Goal: Task Accomplishment & Management: Complete application form

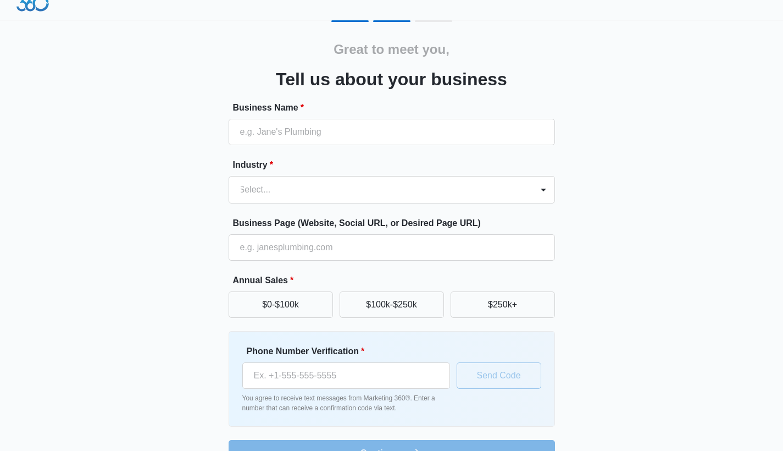
scroll to position [15, 0]
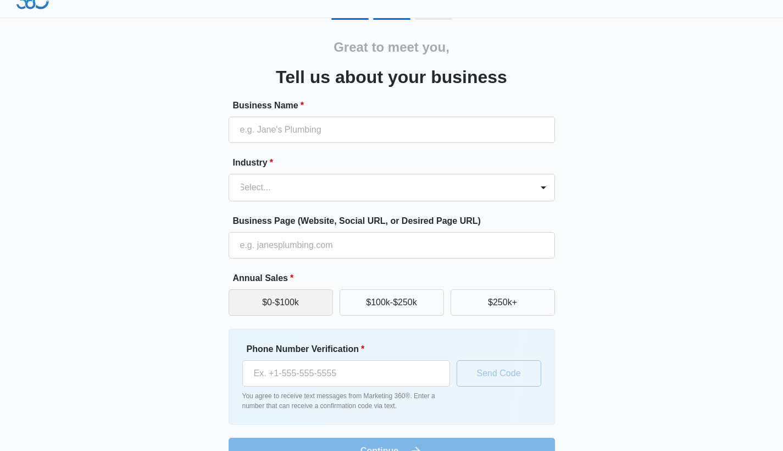
click at [324, 299] on button "$0-$100k" at bounding box center [281, 302] width 104 height 26
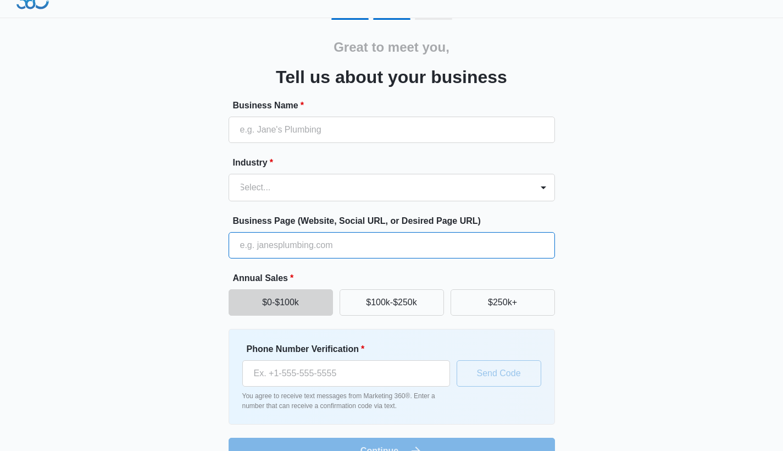
click at [280, 247] on input "Business Page (Website, Social URL, or Desired Page URL)" at bounding box center [392, 245] width 327 height 26
paste input "[URL][DOMAIN_NAME]"
type input "[URL][DOMAIN_NAME]"
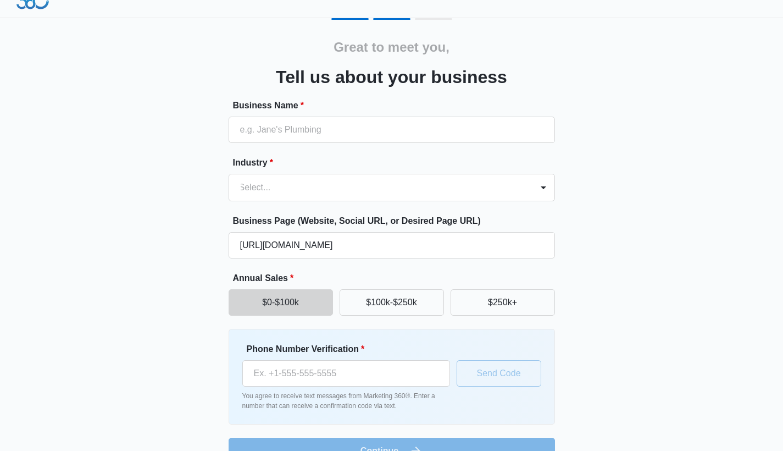
click at [700, 278] on div "Great to meet you, Tell us about your business Business Name * Industry * Selec…" at bounding box center [392, 241] width 660 height 446
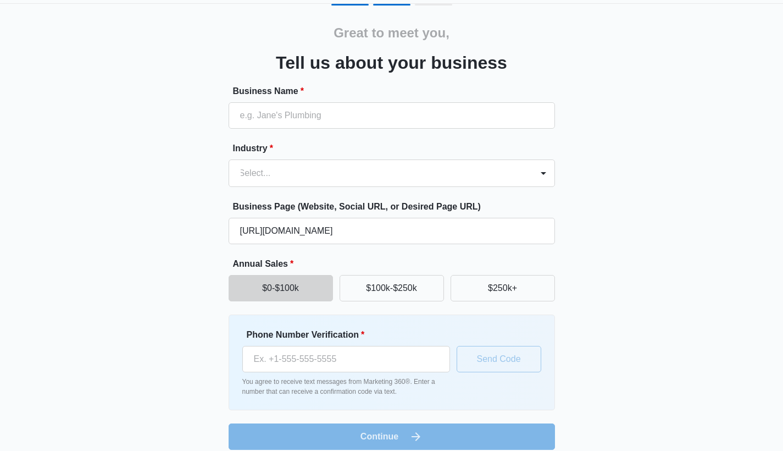
scroll to position [42, 0]
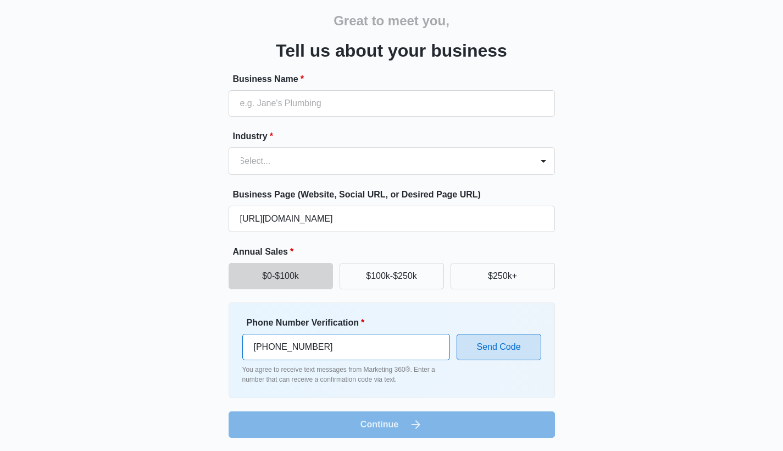
type input "[PHONE_NUMBER]"
click at [507, 345] on button "Send Code" at bounding box center [499, 347] width 85 height 26
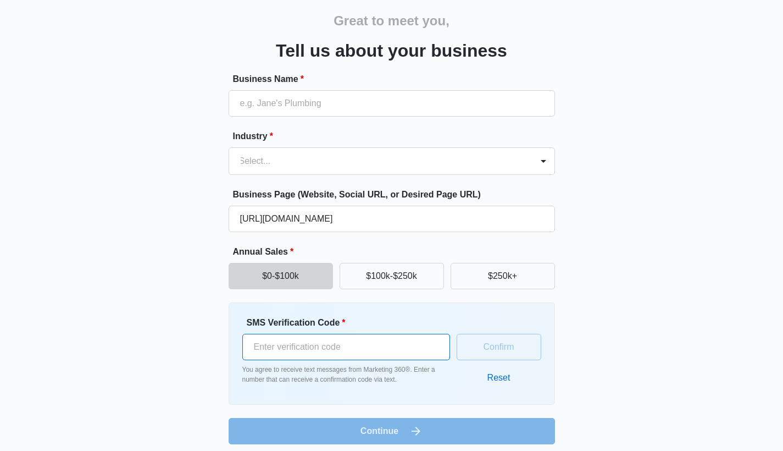
click at [315, 351] on input "SMS Verification Code *" at bounding box center [346, 347] width 208 height 26
type input "991870"
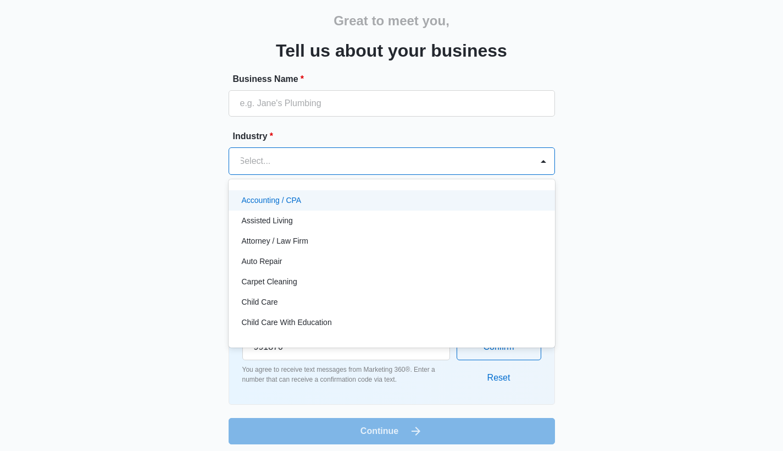
click at [366, 156] on div at bounding box center [378, 160] width 279 height 15
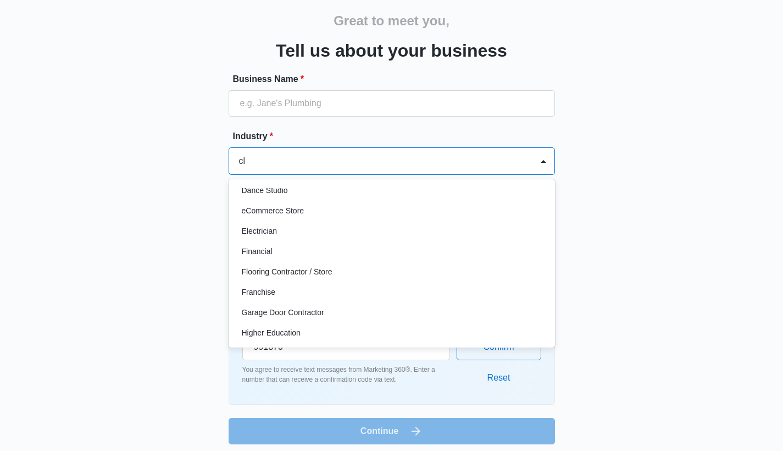
scroll to position [0, 0]
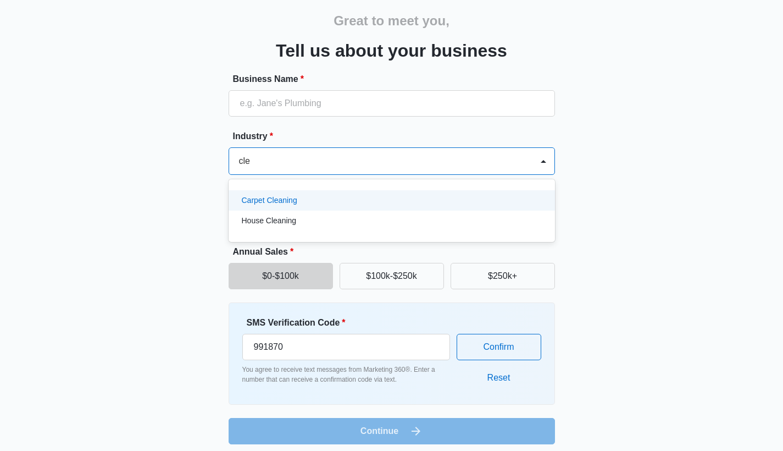
type input "clea"
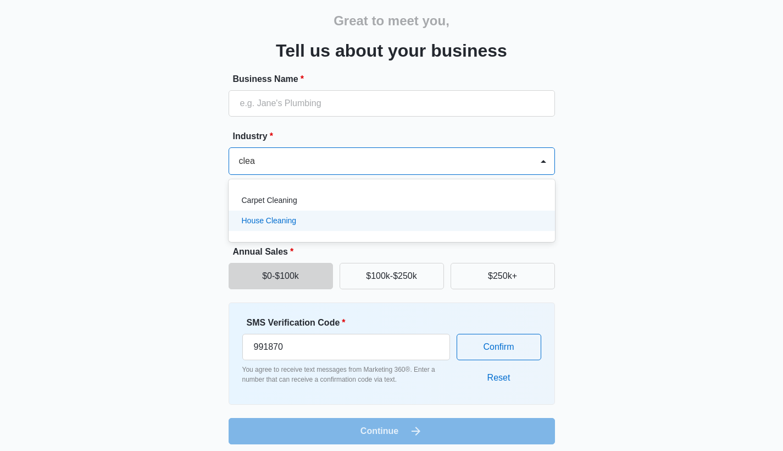
click at [283, 225] on p "House Cleaning" at bounding box center [269, 221] width 55 height 12
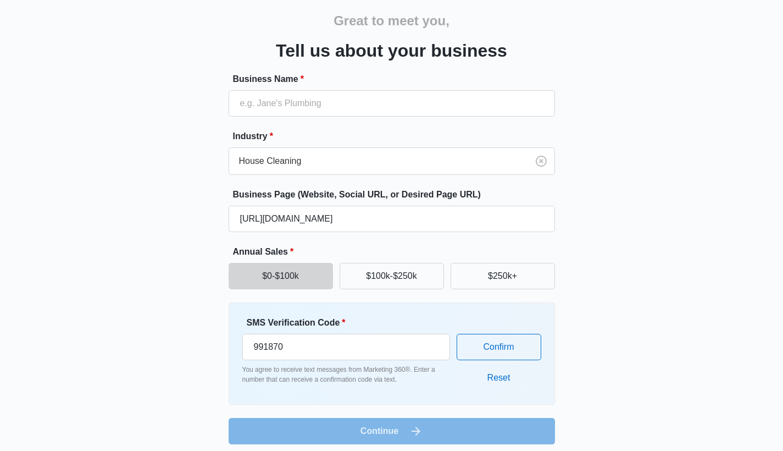
click at [638, 320] on div "Great to meet you, Tell us about your business Business Name * Industry * House…" at bounding box center [392, 218] width 660 height 452
drag, startPoint x: 394, startPoint y: 439, endPoint x: 401, endPoint y: 434, distance: 8.4
click at [394, 439] on form "Business Name * Industry * House Cleaning Business Page (Website, Social URL, o…" at bounding box center [392, 259] width 327 height 372
click at [731, 314] on div "Great to meet you, Tell us about your business Business Name * Industry * House…" at bounding box center [391, 207] width 783 height 499
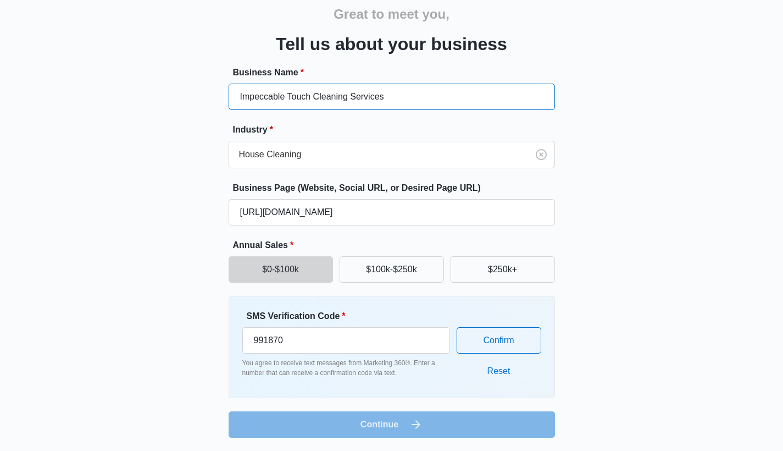
type input "Impeccable Touch Cleaning Services"
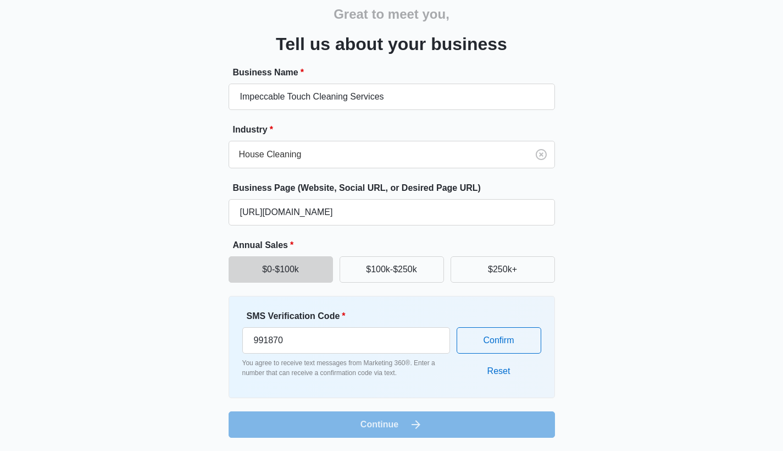
click at [702, 257] on div "Great to meet you, Tell us about your business Business Name * Impeccable Touch…" at bounding box center [392, 211] width 660 height 452
click at [386, 434] on form "Business Name * Impeccable Touch Cleaning Services Industry * House Cleaning Bu…" at bounding box center [392, 252] width 327 height 372
click at [589, 331] on div "Great to meet you, Tell us about your business Business Name * Impeccable Touch…" at bounding box center [392, 211] width 660 height 452
click at [377, 142] on div "House Cleaning" at bounding box center [378, 154] width 299 height 26
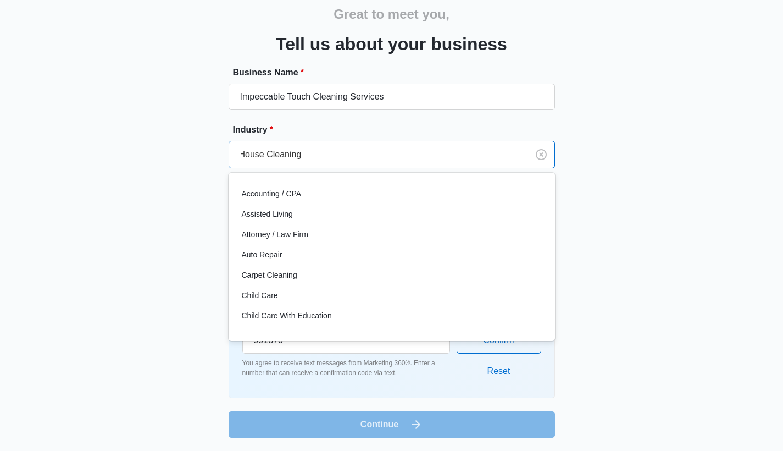
scroll to position [328, 0]
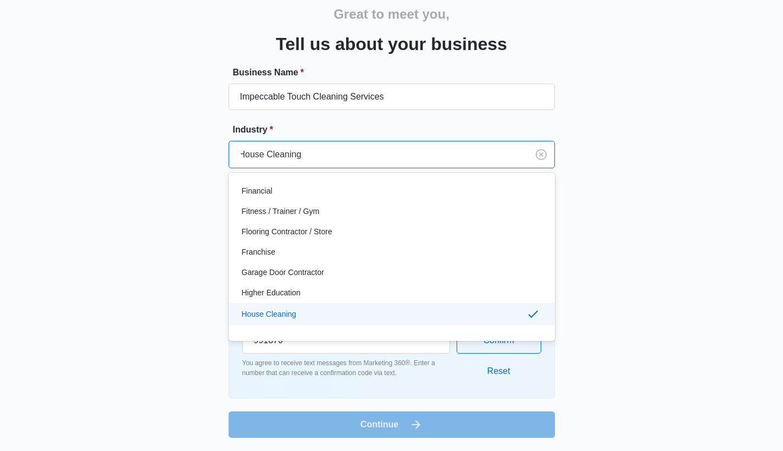
click at [286, 313] on p "House Cleaning" at bounding box center [269, 314] width 55 height 12
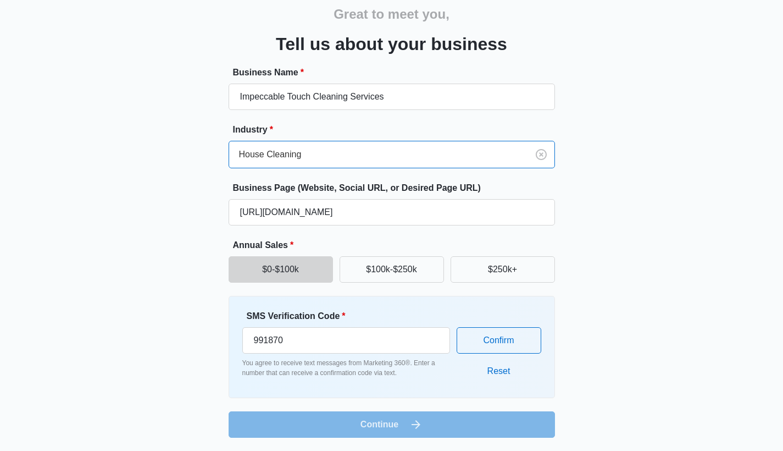
click at [667, 260] on div "Great to meet you, Tell us about your business Business Name * Impeccable Touch…" at bounding box center [392, 211] width 660 height 452
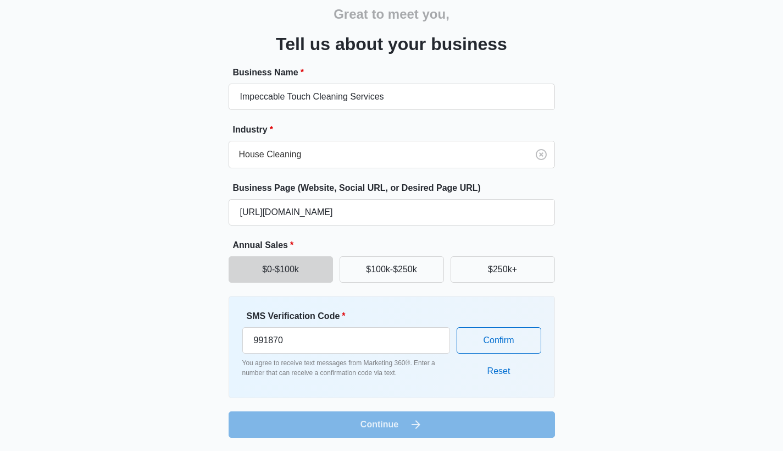
click at [424, 423] on form "Business Name * Impeccable Touch Cleaning Services Industry * House Cleaning Bu…" at bounding box center [392, 252] width 327 height 372
click at [437, 436] on form "Business Name * Impeccable Touch Cleaning Services Industry * House Cleaning Bu…" at bounding box center [392, 252] width 327 height 372
click at [486, 344] on button "Confirm" at bounding box center [499, 340] width 85 height 26
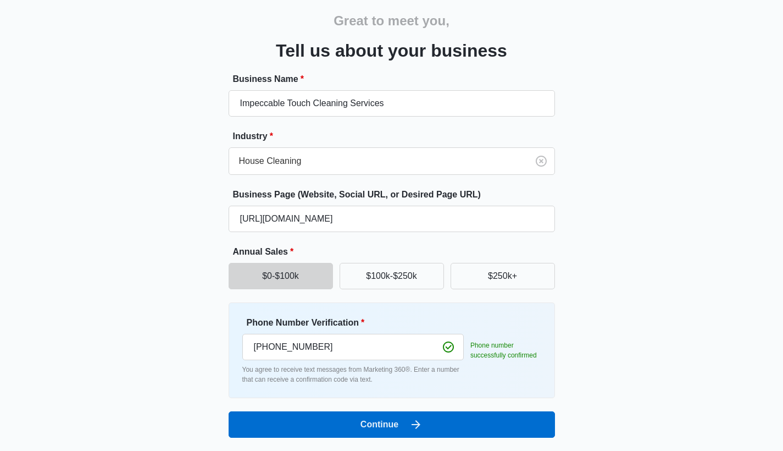
scroll to position [42, 0]
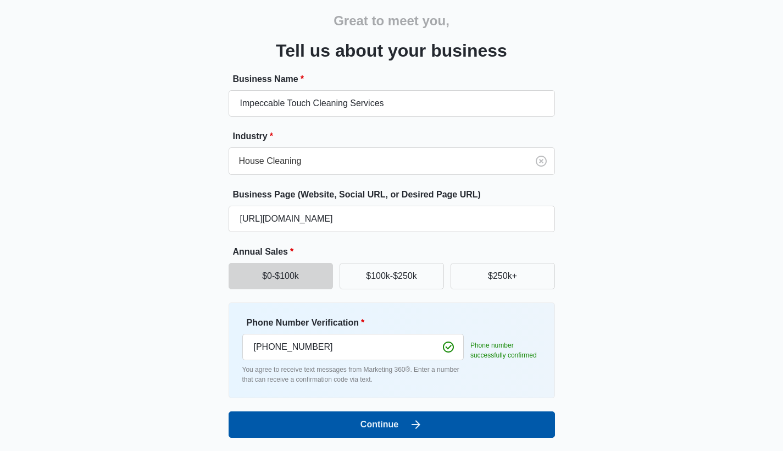
click at [388, 423] on button "Continue" at bounding box center [392, 424] width 327 height 26
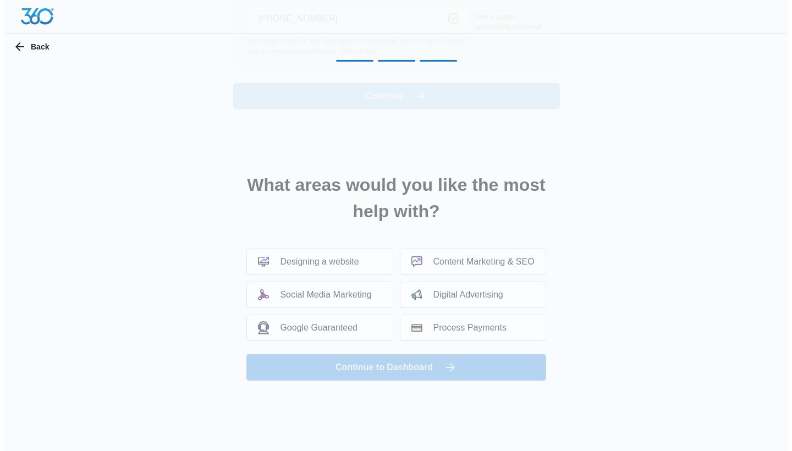
scroll to position [0, 0]
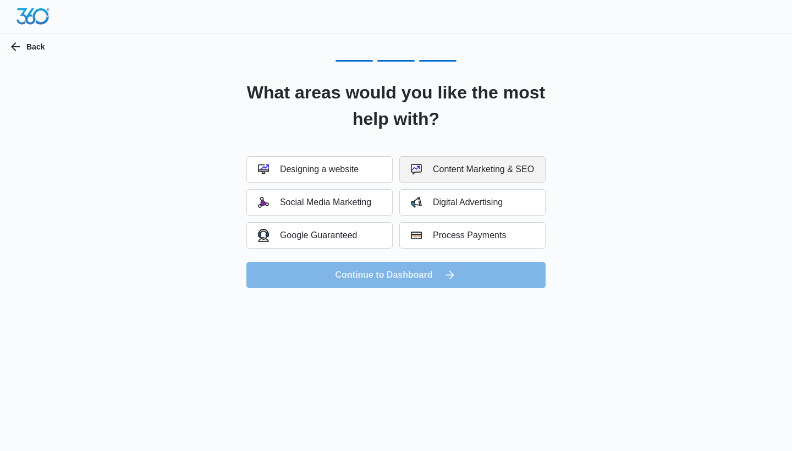
click at [532, 172] on div "Content Marketing & SEO" at bounding box center [472, 169] width 123 height 11
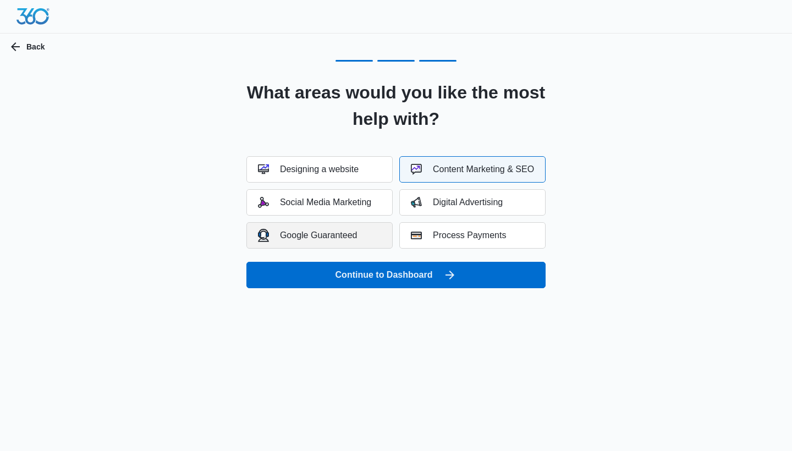
click at [336, 237] on div "Google Guaranteed" at bounding box center [308, 235] width 100 height 13
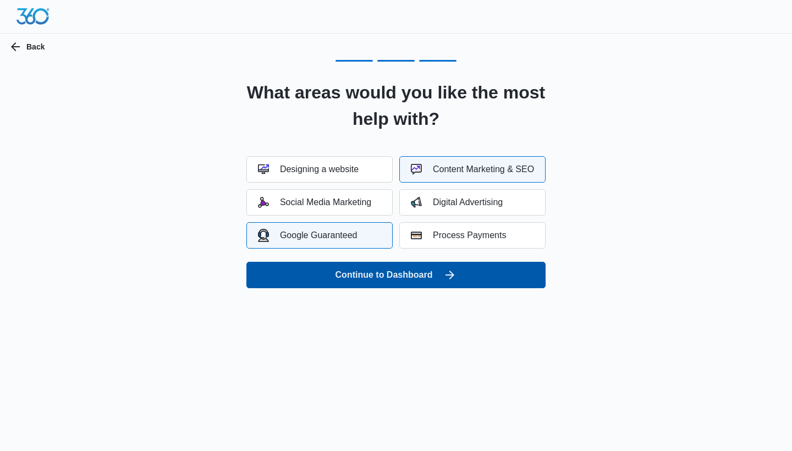
click at [428, 276] on button "Continue to Dashboard" at bounding box center [395, 275] width 299 height 26
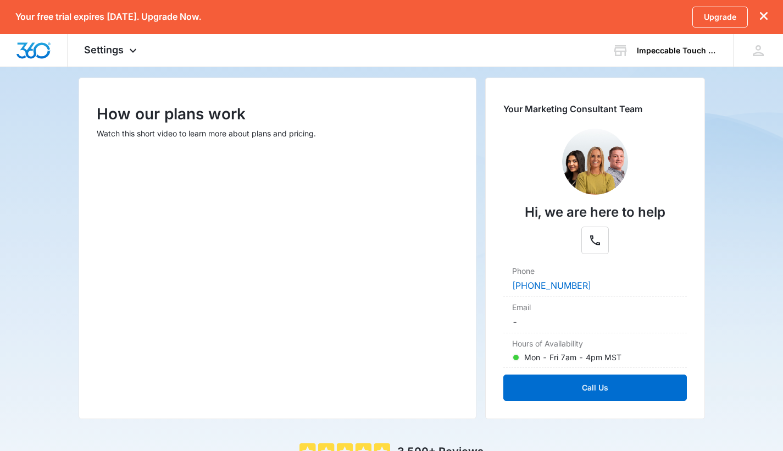
scroll to position [173, 0]
